Goal: Book appointment/travel/reservation

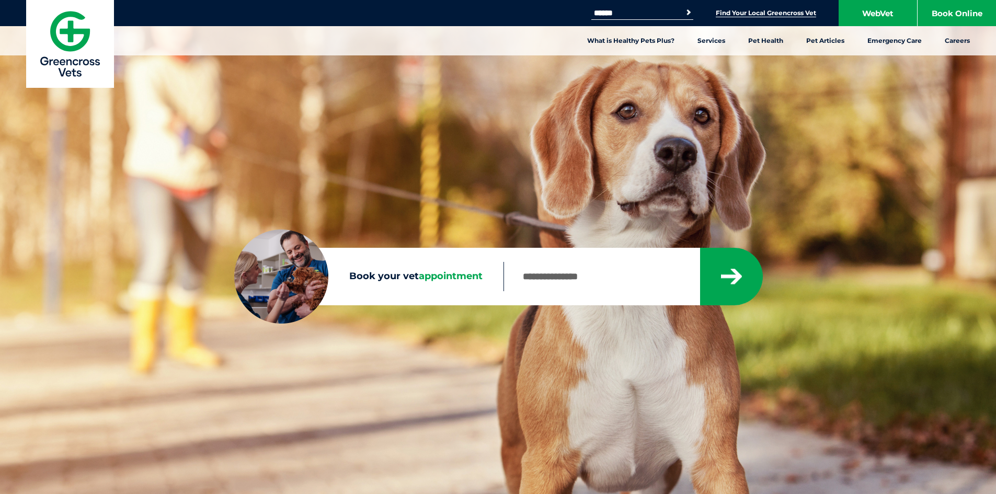
click at [761, 11] on link "Find Your Local Greencross Vet" at bounding box center [765, 13] width 100 height 8
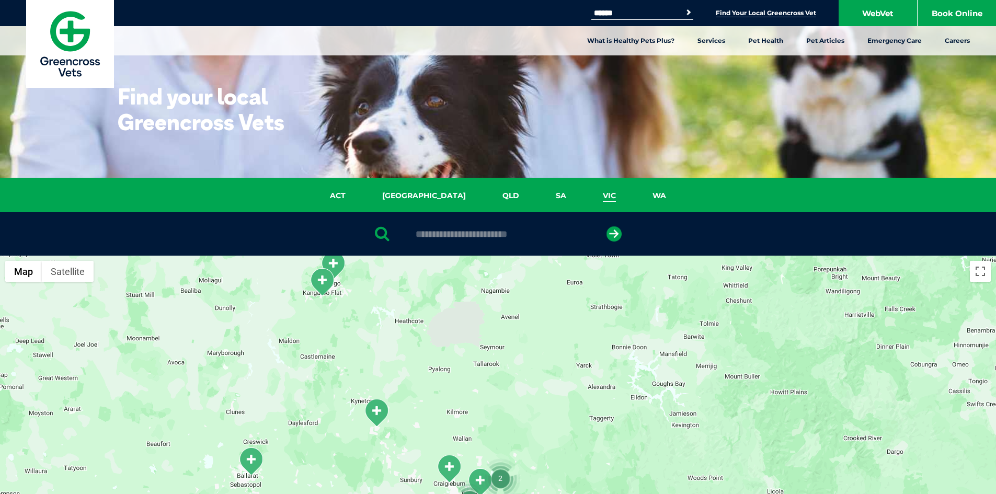
click at [449, 229] on input "text" at bounding box center [497, 234] width 175 height 10
type input "*"
type input "****"
click at [606, 226] on button "submit" at bounding box center [613, 233] width 15 height 15
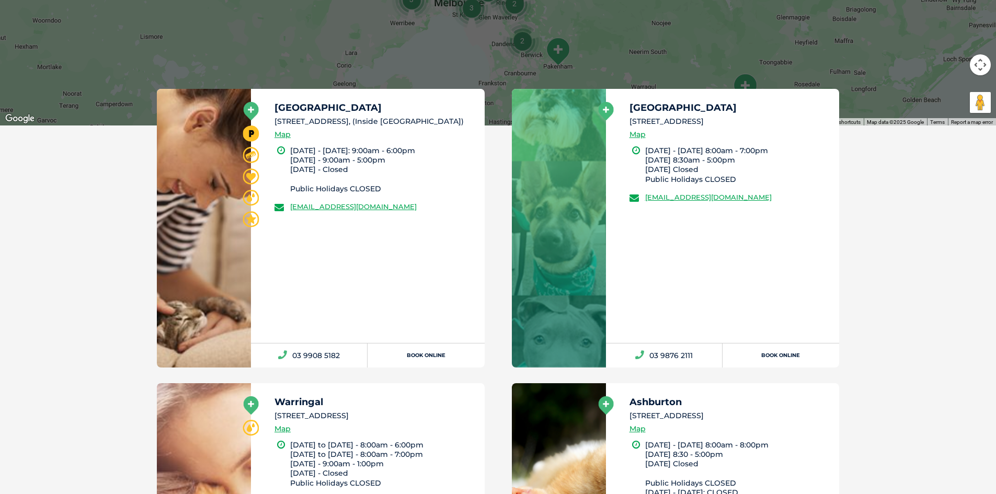
scroll to position [569, 0]
